Goal: Navigation & Orientation: Find specific page/section

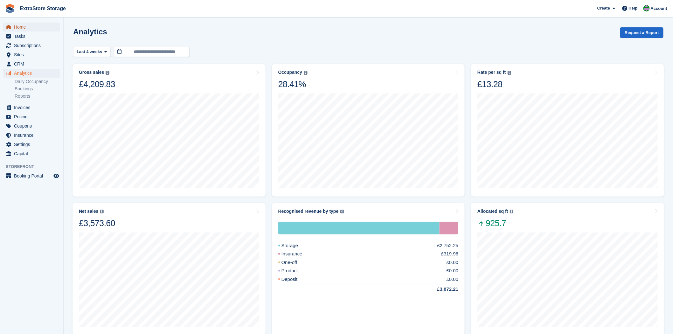
click at [24, 29] on span "Home" at bounding box center [33, 27] width 38 height 9
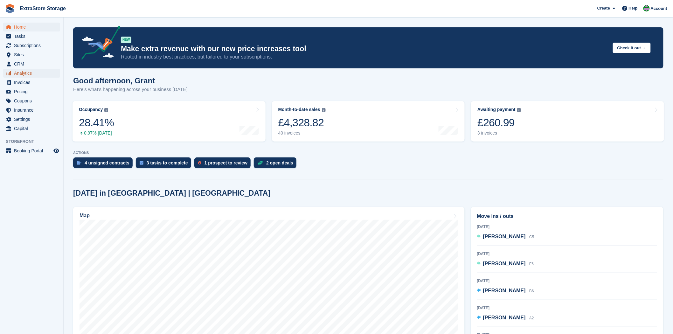
click at [23, 72] on span "Analytics" at bounding box center [33, 73] width 38 height 9
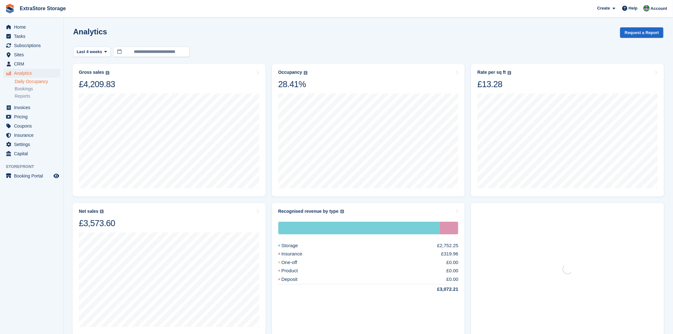
click at [29, 82] on link "Daily Occupancy" at bounding box center [37, 82] width 45 height 6
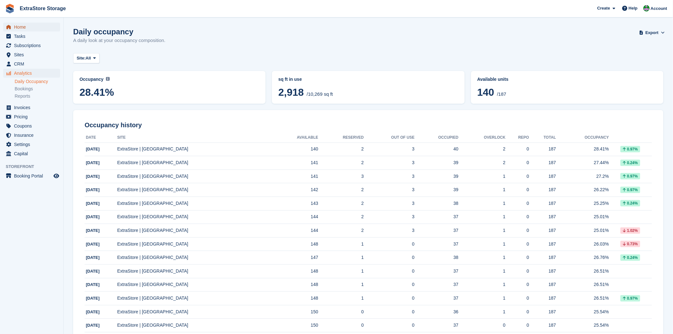
click at [20, 25] on span "Home" at bounding box center [33, 27] width 38 height 9
